Goal: Transaction & Acquisition: Purchase product/service

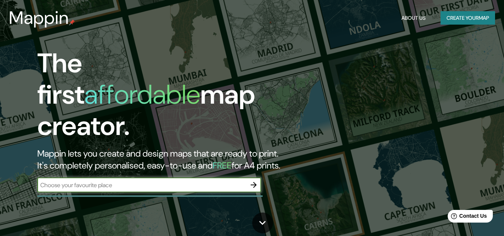
click at [201, 181] on input "text" at bounding box center [141, 185] width 209 height 9
type input "museo de arte contemporáneo"
click at [255, 182] on icon "button" at bounding box center [254, 185] width 6 height 6
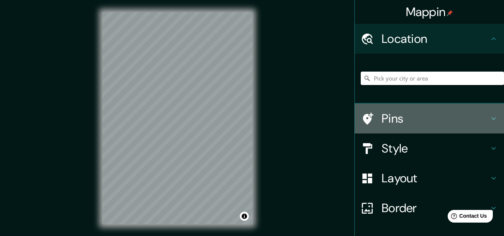
click at [392, 117] on h4 "Pins" at bounding box center [435, 118] width 107 height 15
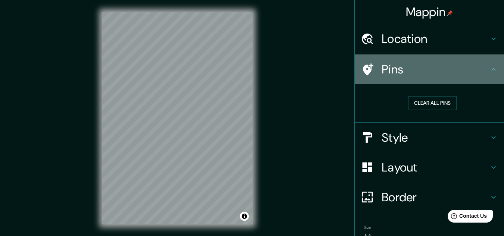
click at [449, 64] on h4 "Pins" at bounding box center [435, 69] width 107 height 15
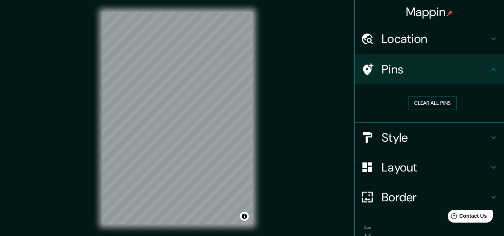
click at [475, 43] on h4 "Location" at bounding box center [435, 38] width 107 height 15
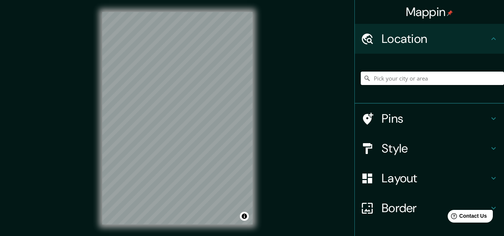
click at [445, 78] on input "Pick your city or area" at bounding box center [432, 78] width 143 height 13
click at [411, 81] on input "Pick your city or area" at bounding box center [432, 78] width 143 height 13
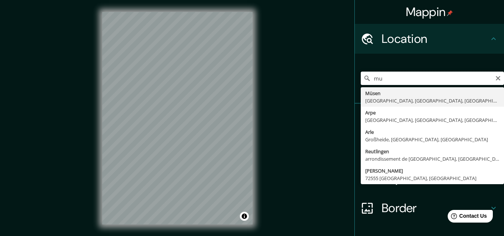
type input "m"
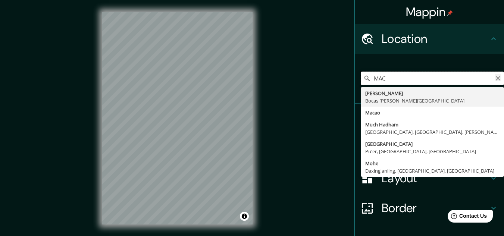
type input "MAC"
click at [496, 77] on icon "Clear" at bounding box center [498, 78] width 4 height 4
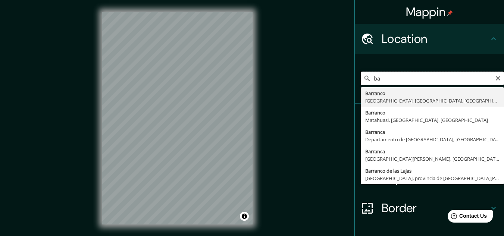
type input "b"
type input "o"
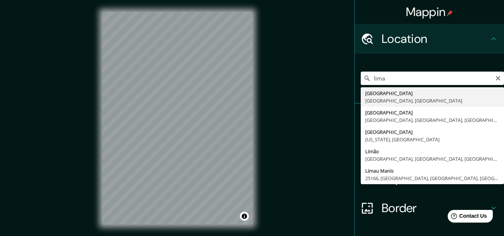
type input "[GEOGRAPHIC_DATA], [GEOGRAPHIC_DATA], [GEOGRAPHIC_DATA]"
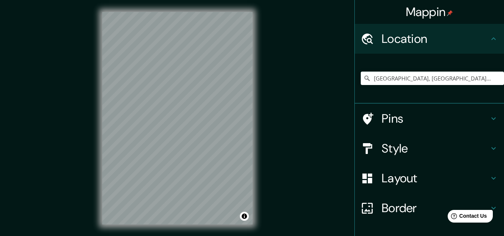
click at [418, 112] on h4 "Pins" at bounding box center [435, 118] width 107 height 15
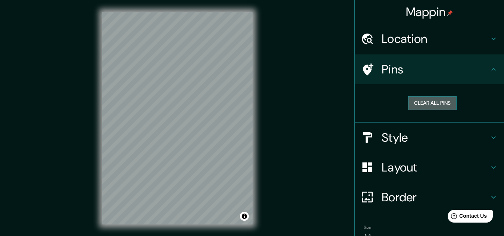
click at [426, 102] on button "Clear all pins" at bounding box center [432, 103] width 49 height 14
click at [424, 101] on button "Clear all pins" at bounding box center [432, 103] width 49 height 14
click at [442, 143] on h4 "Style" at bounding box center [435, 137] width 107 height 15
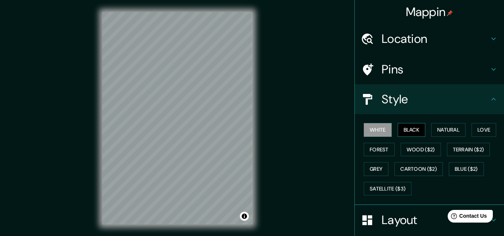
click at [409, 133] on button "Black" at bounding box center [412, 130] width 28 height 14
click at [432, 125] on button "Natural" at bounding box center [448, 130] width 34 height 14
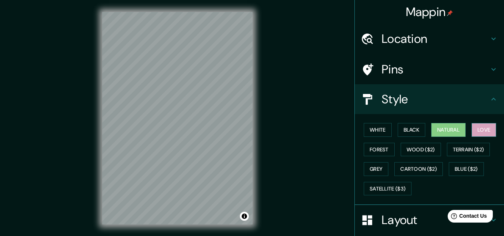
click at [477, 127] on button "Love" at bounding box center [484, 130] width 25 height 14
click at [382, 152] on button "Forest" at bounding box center [379, 150] width 31 height 14
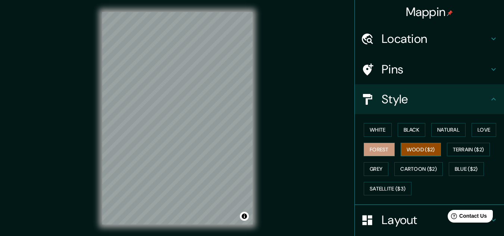
click at [417, 148] on button "Wood ($2)" at bounding box center [421, 150] width 40 height 14
click at [458, 149] on button "Terrain ($2)" at bounding box center [468, 150] width 43 height 14
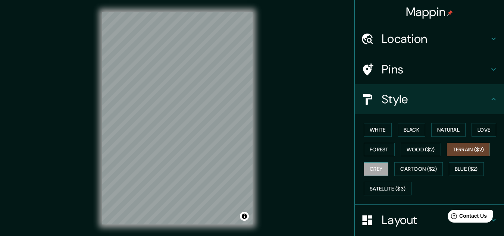
click at [382, 172] on button "Grey" at bounding box center [376, 169] width 25 height 14
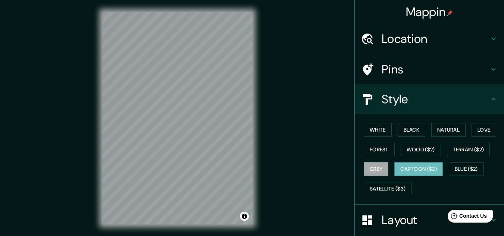
click at [425, 166] on button "Cartoon ($2)" at bounding box center [419, 169] width 49 height 14
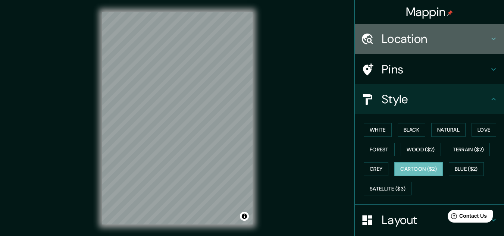
click at [437, 45] on h4 "Location" at bounding box center [435, 38] width 107 height 15
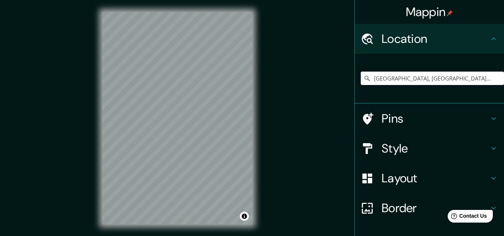
click at [395, 123] on h4 "Pins" at bounding box center [435, 118] width 107 height 15
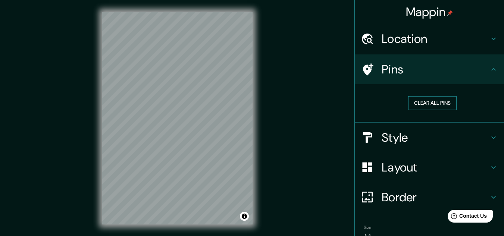
click at [412, 100] on button "Clear all pins" at bounding box center [432, 103] width 49 height 14
click at [293, 127] on div "Mappin Location [GEOGRAPHIC_DATA], [GEOGRAPHIC_DATA], [GEOGRAPHIC_DATA] Pins Cl…" at bounding box center [252, 124] width 504 height 249
click at [443, 43] on h4 "Location" at bounding box center [435, 38] width 107 height 15
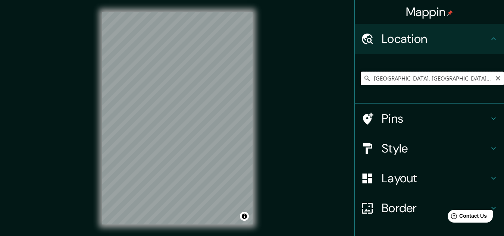
click at [439, 79] on input "[GEOGRAPHIC_DATA], [GEOGRAPHIC_DATA], [GEOGRAPHIC_DATA]" at bounding box center [432, 78] width 143 height 13
click at [495, 81] on icon "Clear" at bounding box center [498, 78] width 6 height 6
type input "Müsen, [GEOGRAPHIC_DATA], [GEOGRAPHIC_DATA], [GEOGRAPHIC_DATA]"
click at [496, 77] on icon "Clear" at bounding box center [498, 78] width 4 height 4
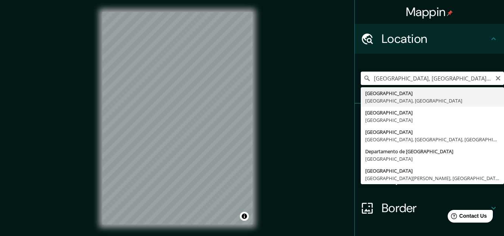
type input "[GEOGRAPHIC_DATA], [GEOGRAPHIC_DATA], [GEOGRAPHIC_DATA]"
